Goal: Find specific page/section: Find specific page/section

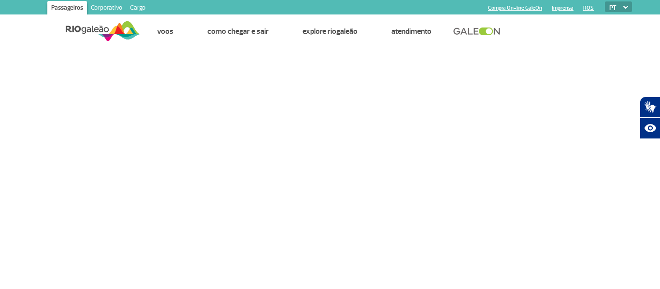
click at [130, 7] on link "Cargo" at bounding box center [137, 8] width 23 height 15
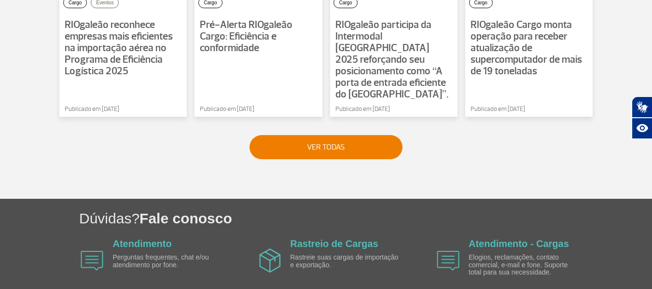
scroll to position [879, 0]
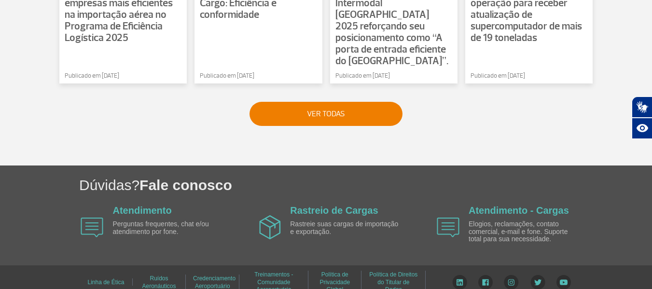
drag, startPoint x: 489, startPoint y: 188, endPoint x: 488, endPoint y: 200, distance: 12.6
click at [488, 188] on div "Dúvidas? Fale conosco Atendimento Perguntas frequentes, chat e/ou atendimento p…" at bounding box center [326, 215] width 652 height 99
click at [488, 205] on link "Atendimento - Cargas" at bounding box center [519, 210] width 100 height 11
